Goal: Transaction & Acquisition: Purchase product/service

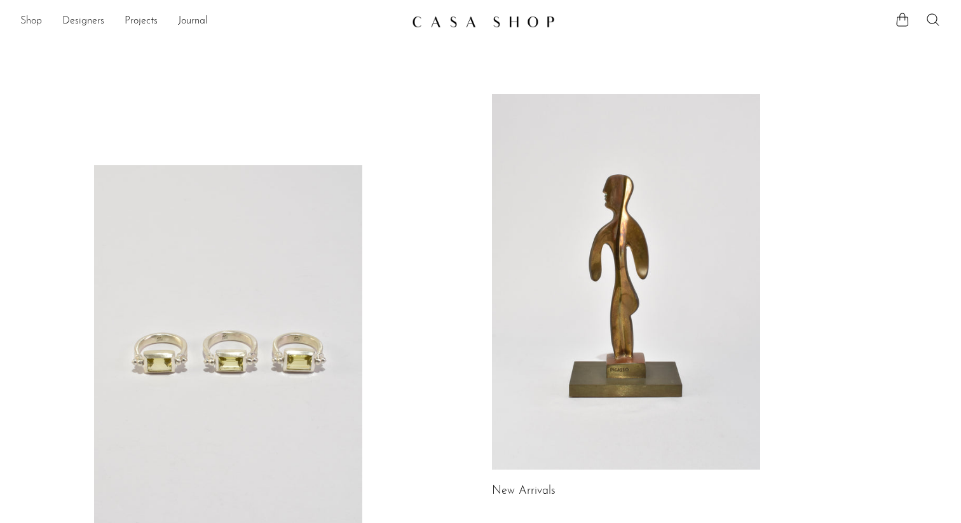
click at [26, 18] on link "Shop" at bounding box center [31, 21] width 22 height 17
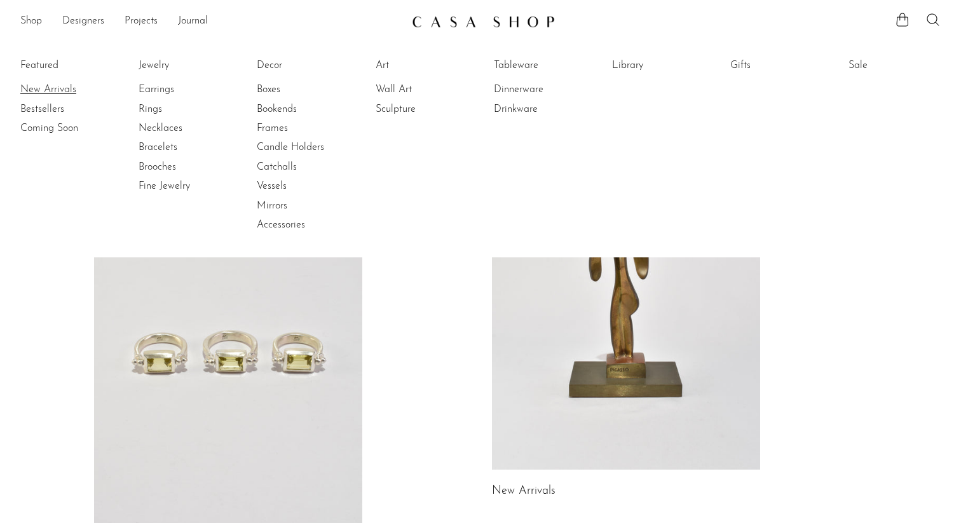
click at [46, 91] on link "New Arrivals" at bounding box center [67, 90] width 95 height 14
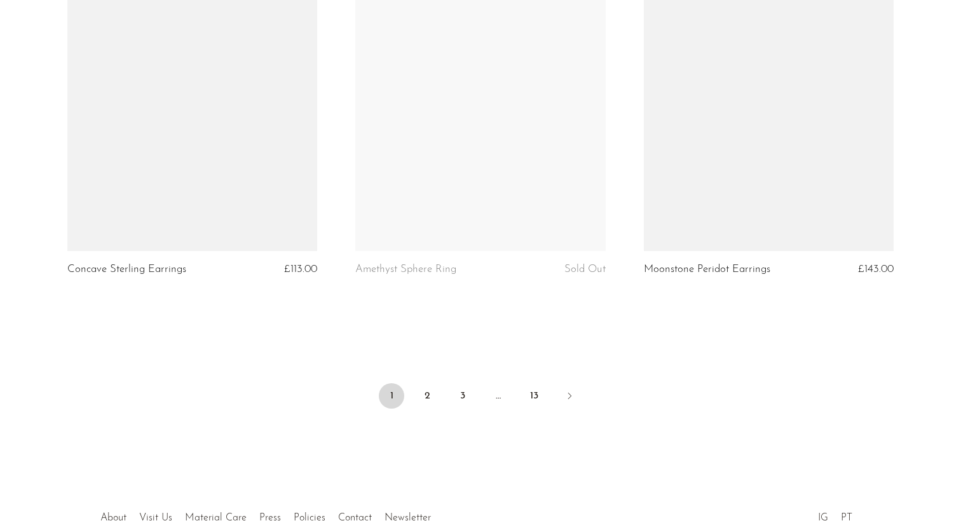
scroll to position [4696, 0]
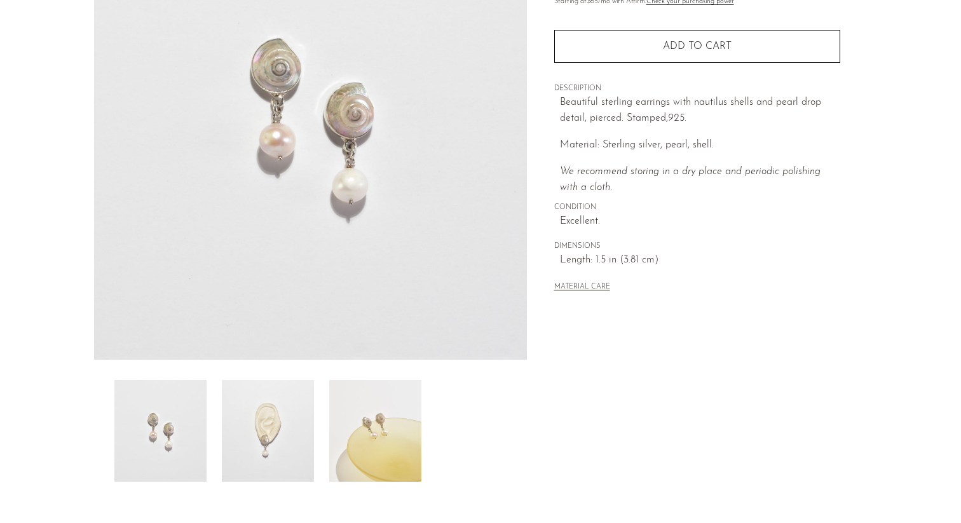
scroll to position [304, 0]
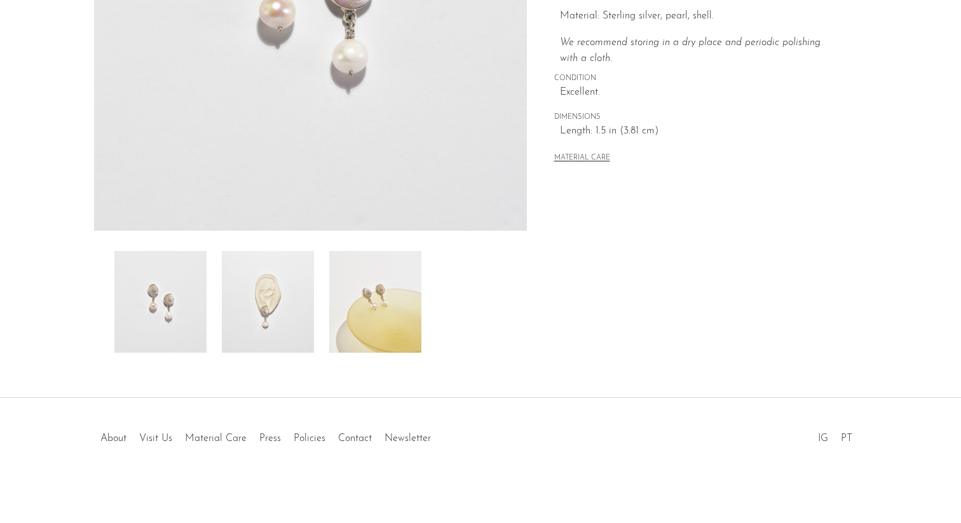
click at [375, 318] on img at bounding box center [375, 302] width 92 height 102
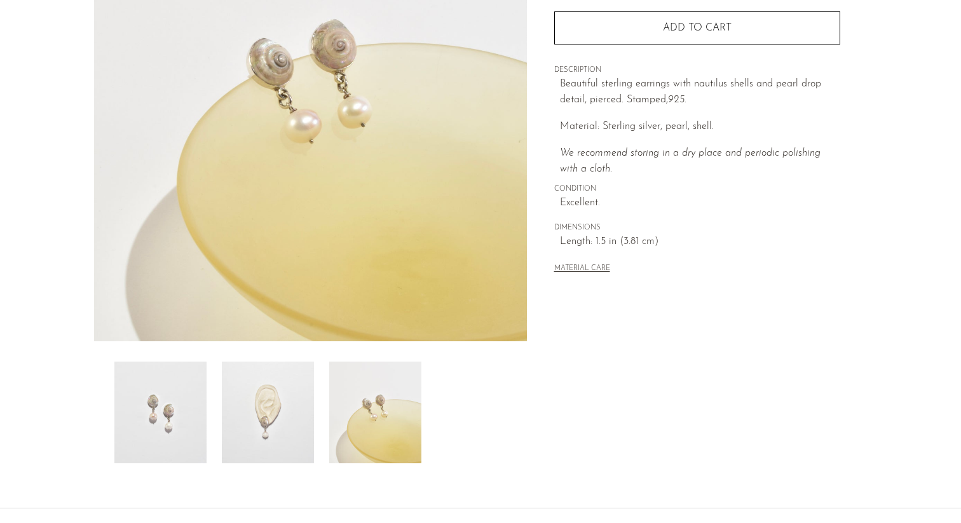
scroll to position [196, 0]
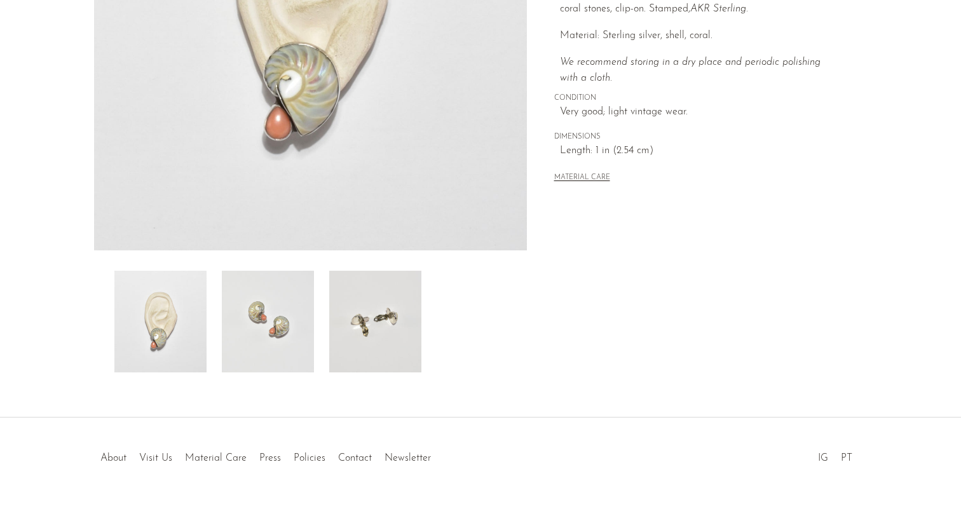
scroll to position [304, 0]
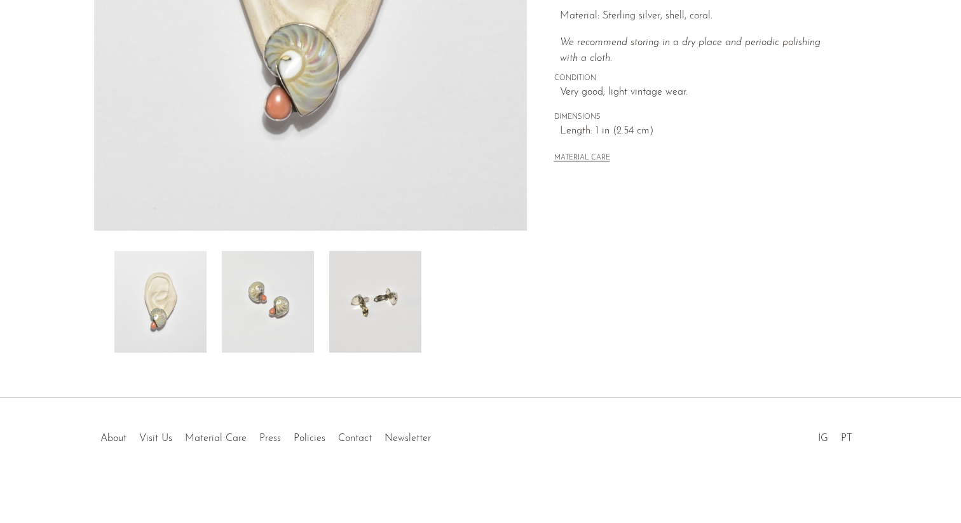
click at [290, 314] on img at bounding box center [268, 302] width 92 height 102
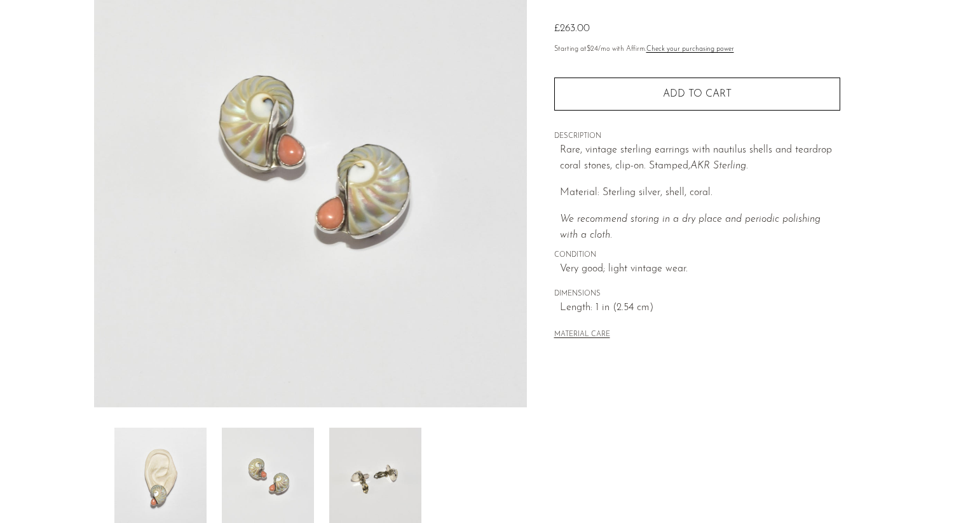
scroll to position [147, 0]
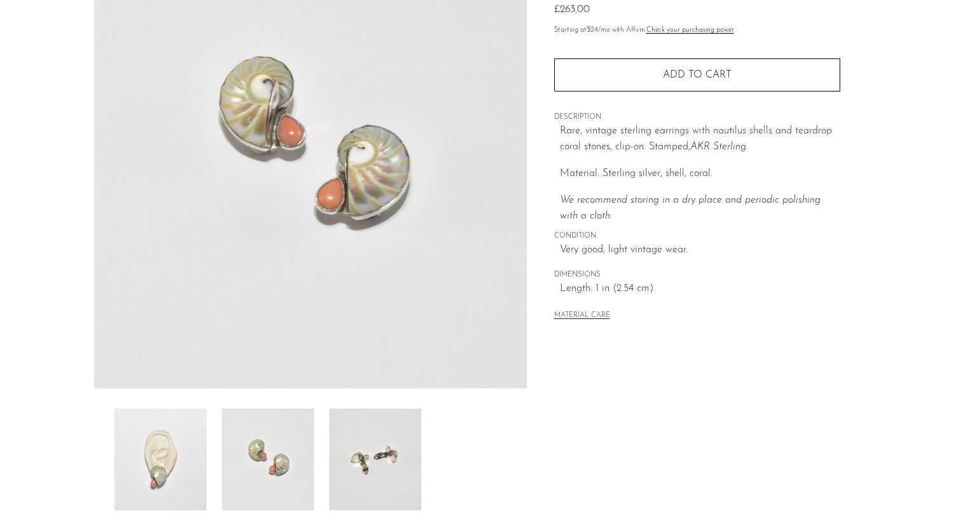
click at [371, 435] on img at bounding box center [375, 460] width 92 height 102
